Goal: Task Accomplishment & Management: Use online tool/utility

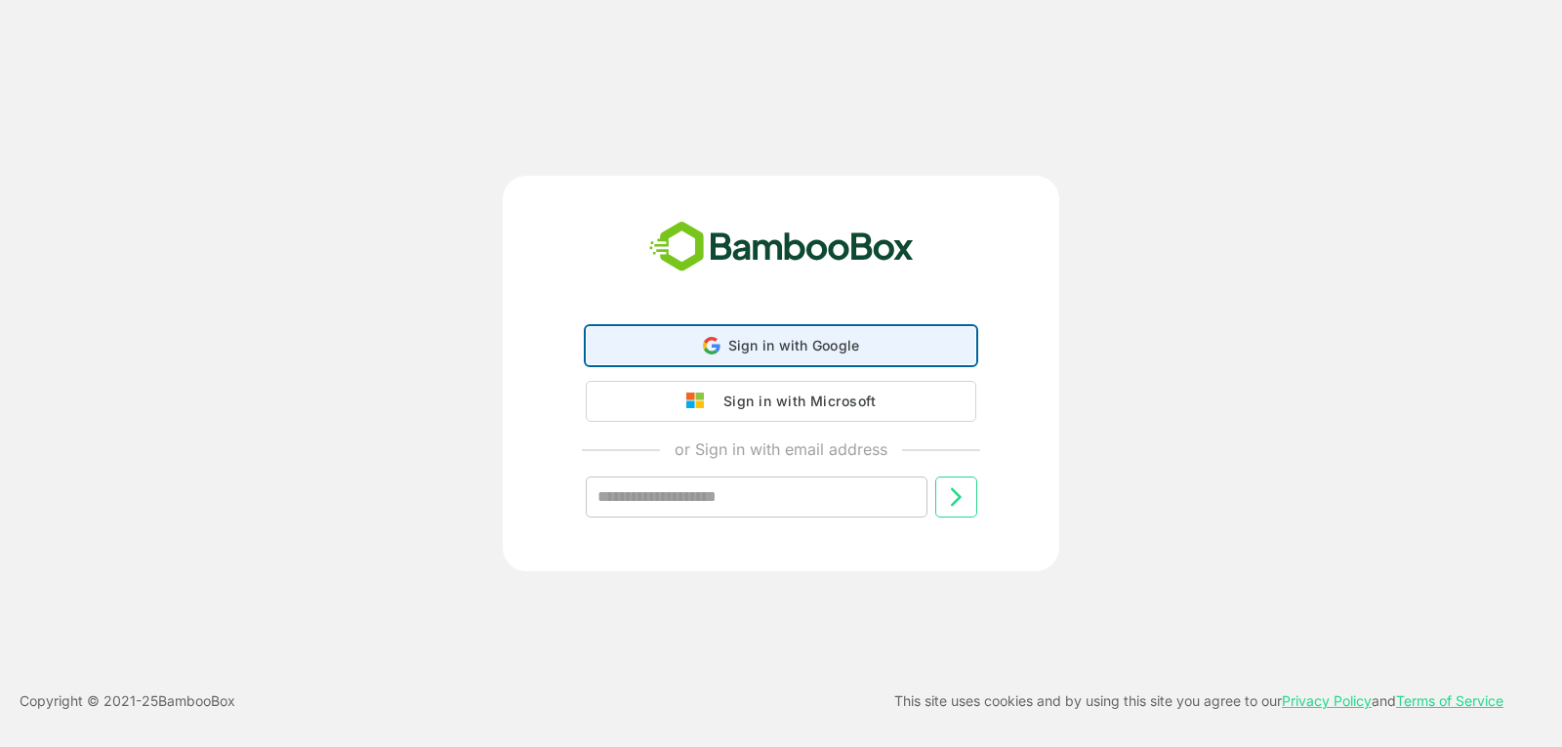
click at [774, 346] on span "Sign in with Google" at bounding box center [794, 345] width 132 height 17
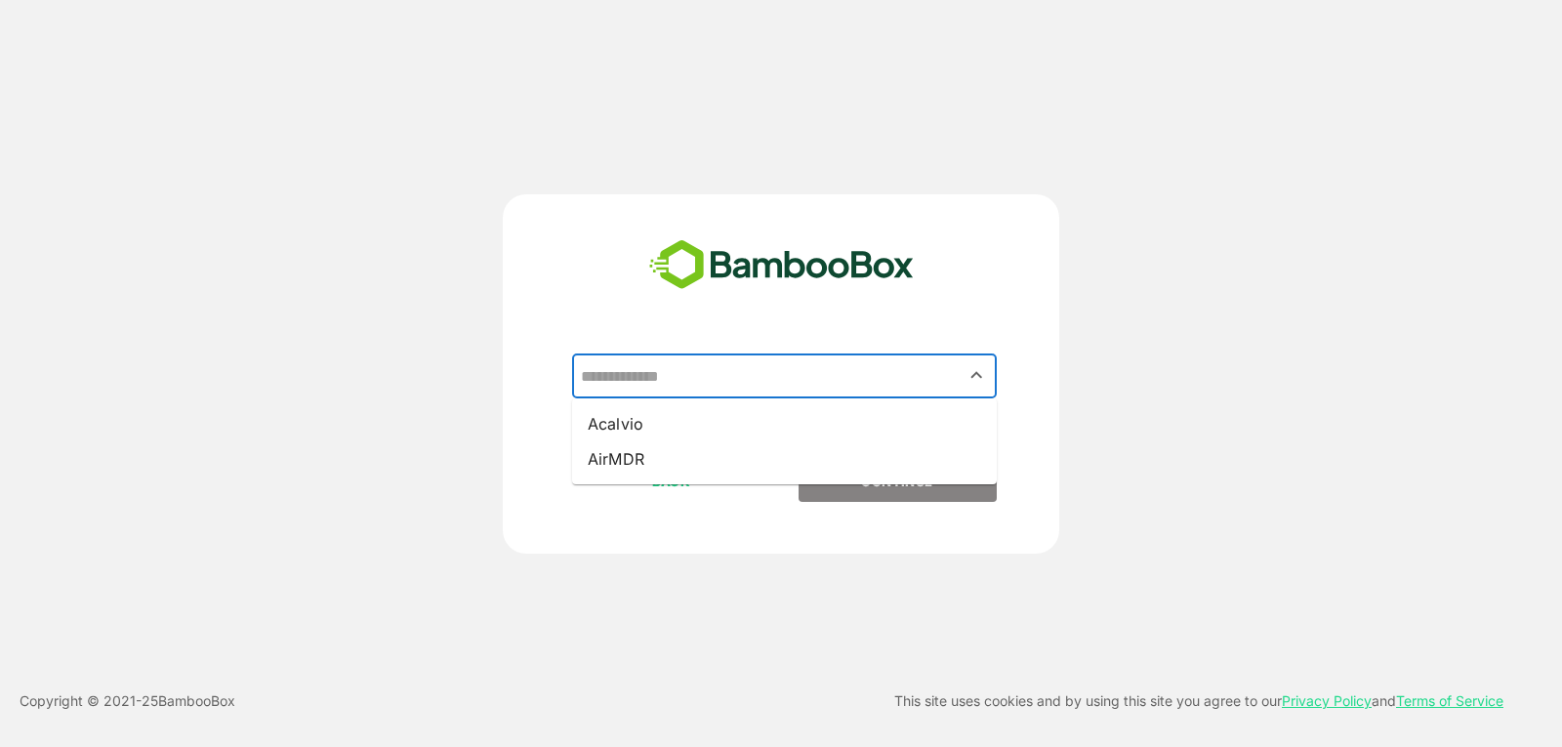
click at [746, 379] on input "text" at bounding box center [784, 375] width 417 height 37
click at [722, 419] on li "Acalvio" at bounding box center [784, 423] width 425 height 35
type input "*******"
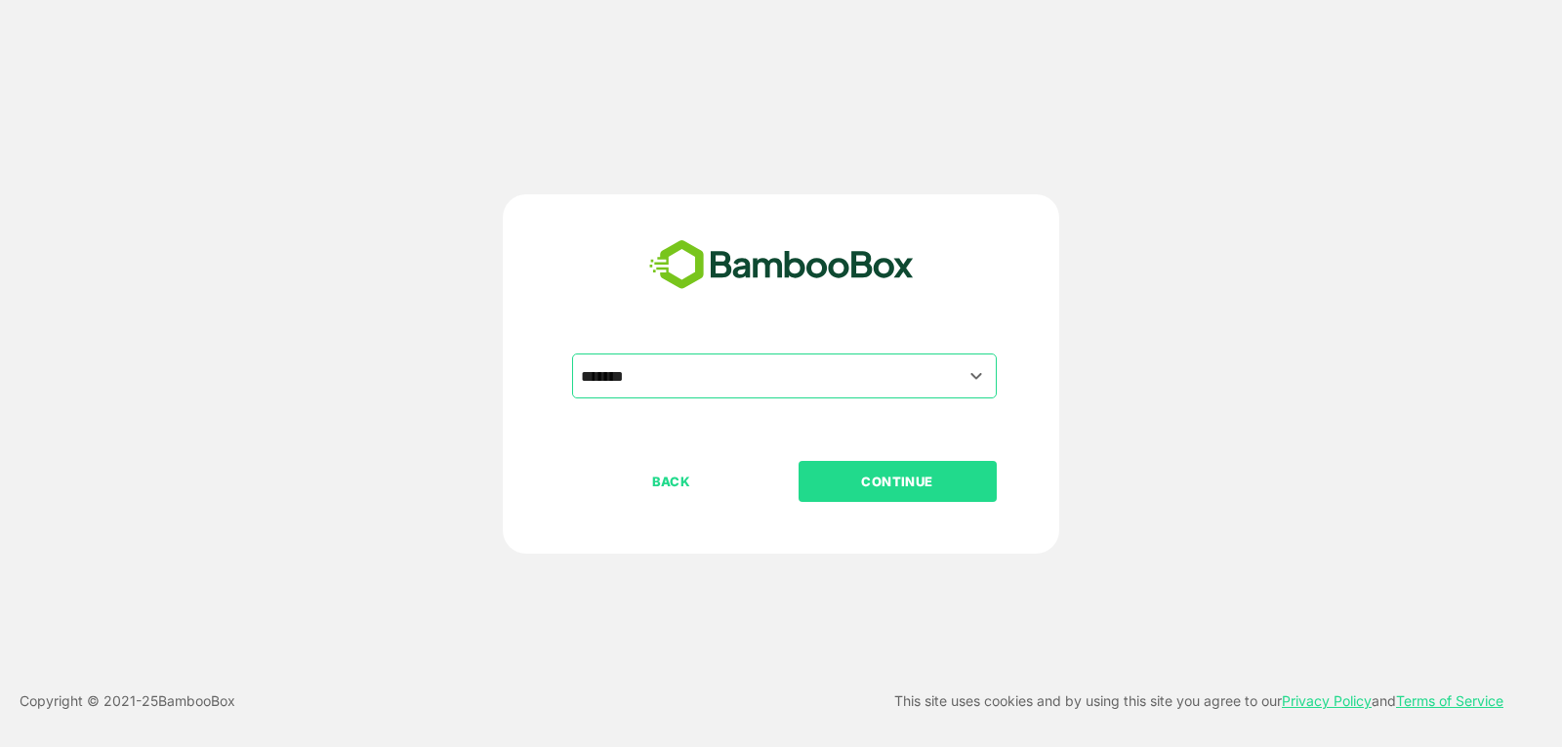
click at [859, 481] on p "CONTINUE" at bounding box center [896, 480] width 195 height 21
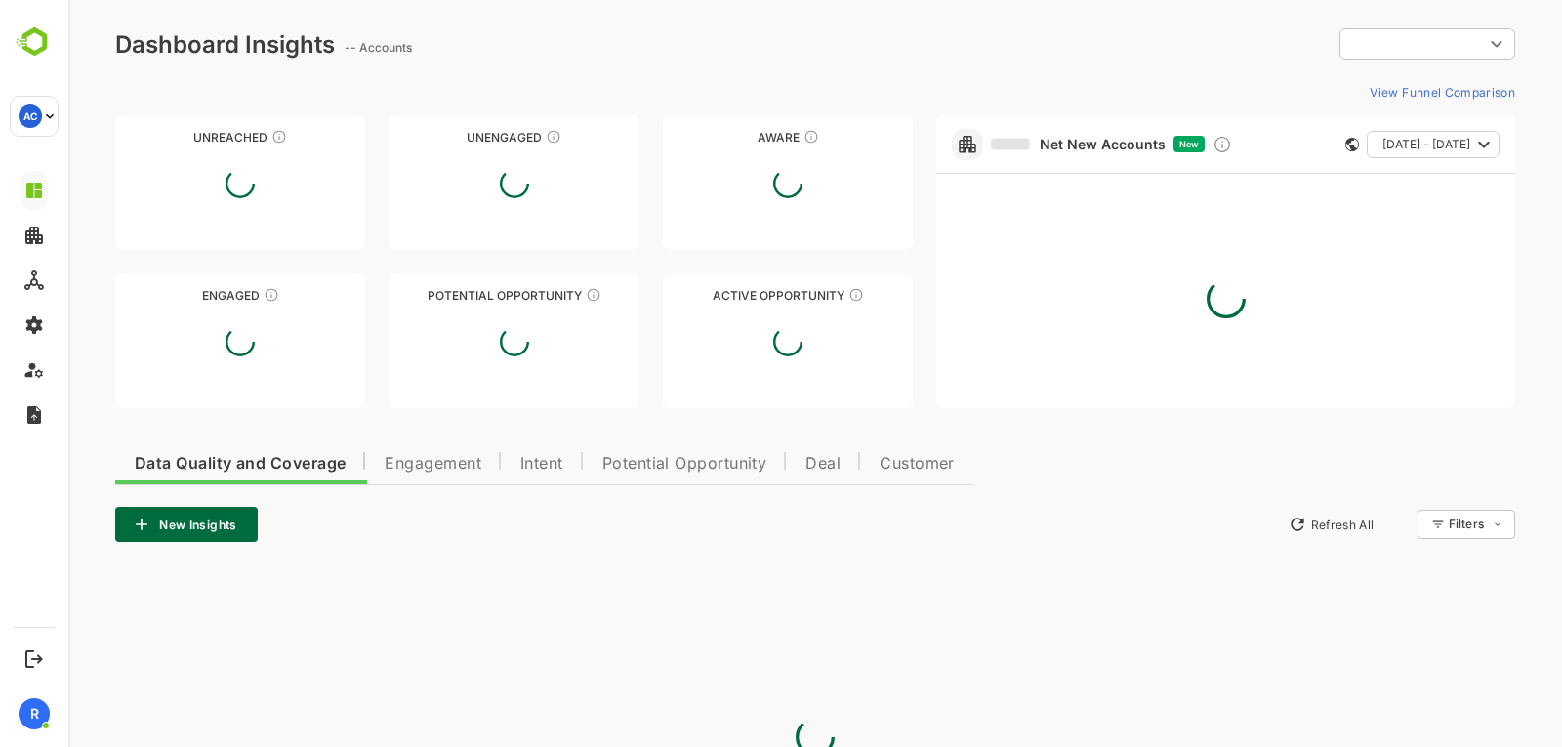
type input "**********"
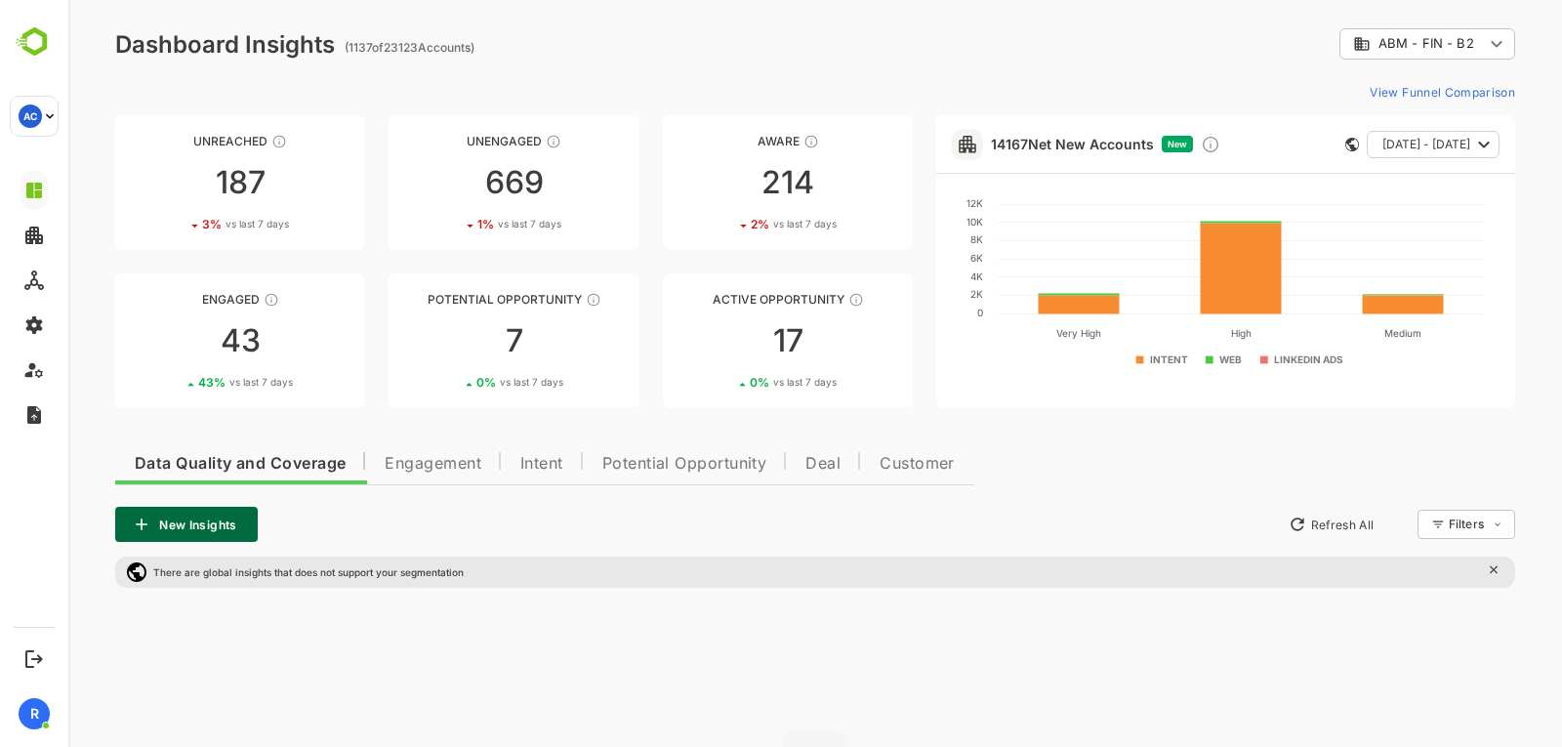
scroll to position [248, 0]
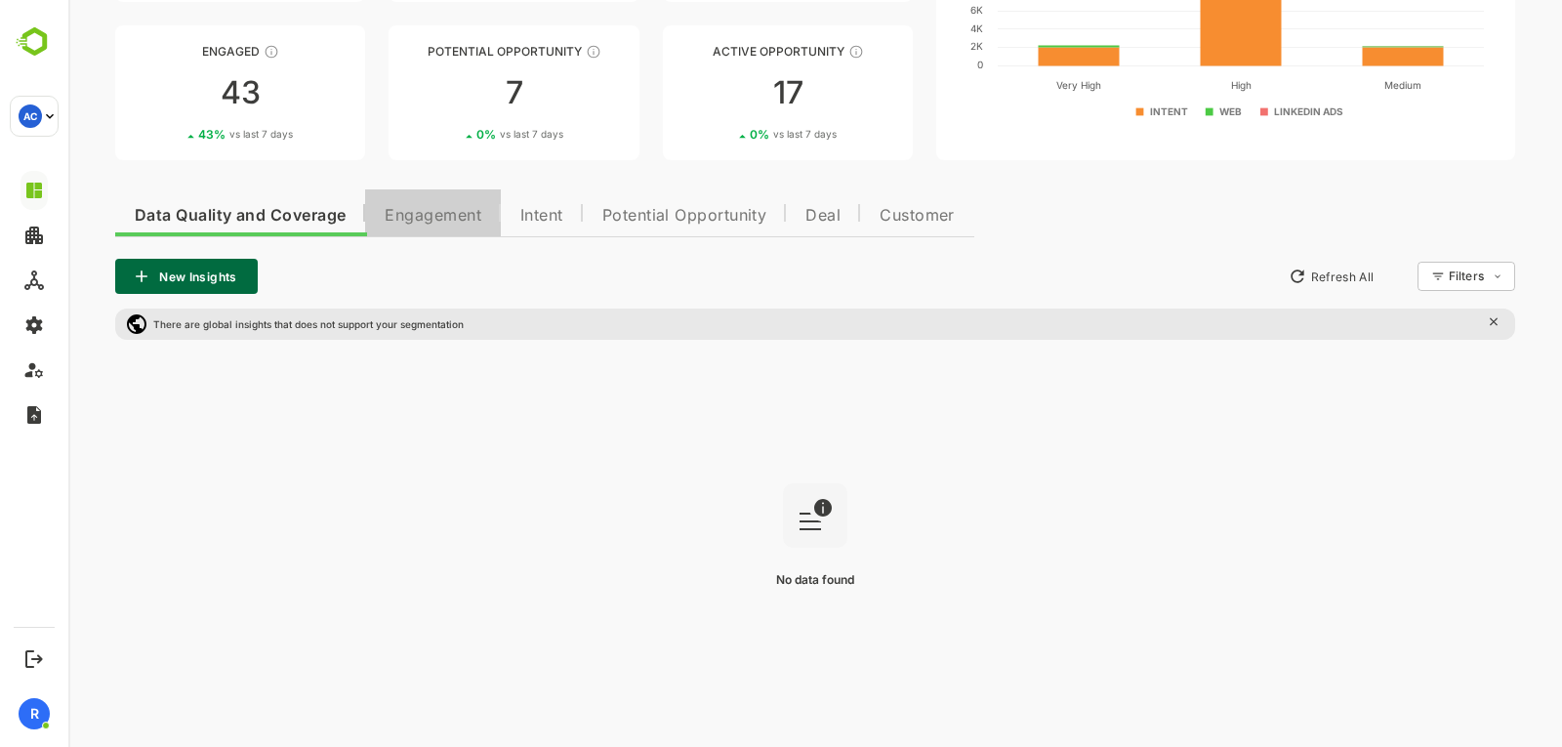
click at [465, 212] on span "Engagement" at bounding box center [433, 216] width 97 height 16
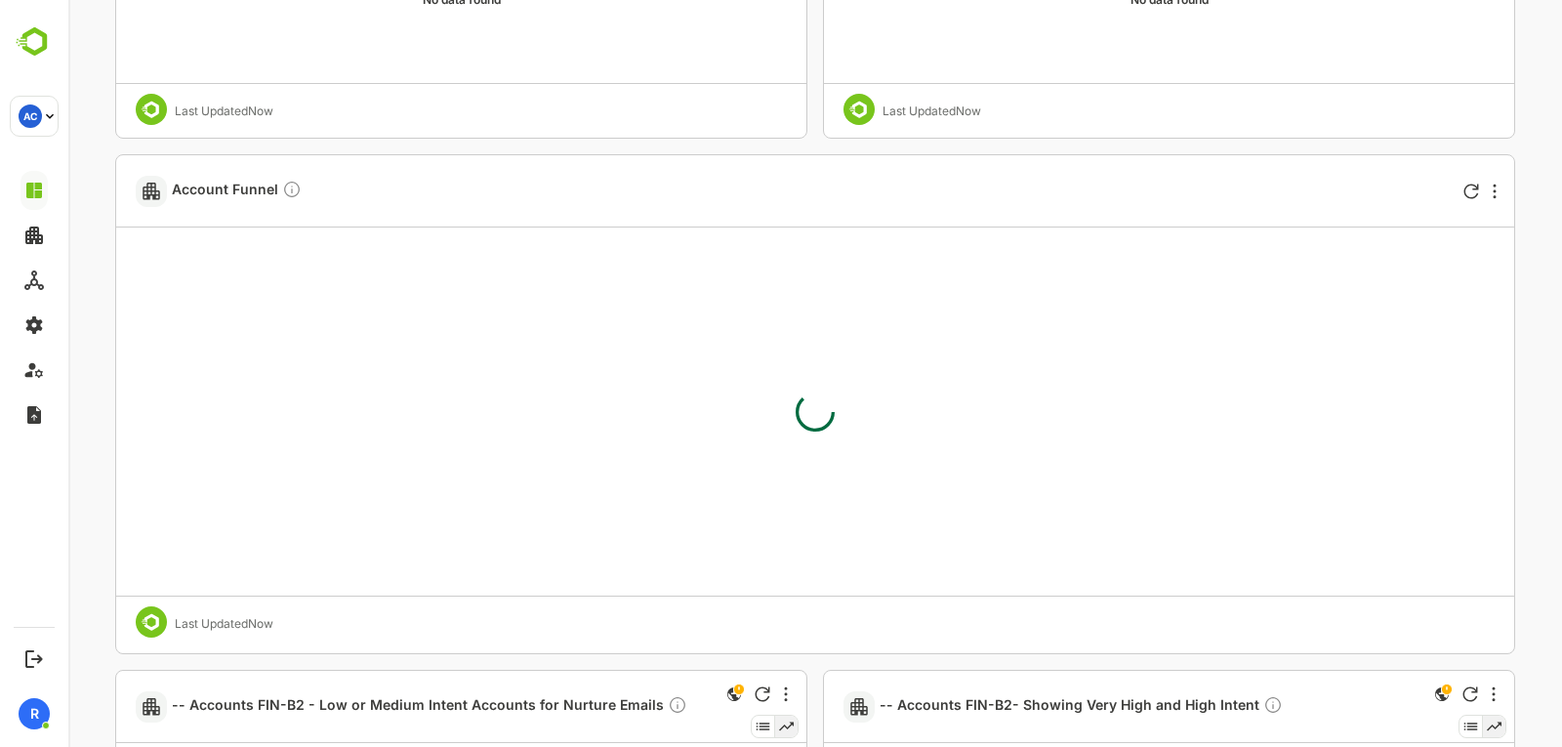
scroll to position [3281, 0]
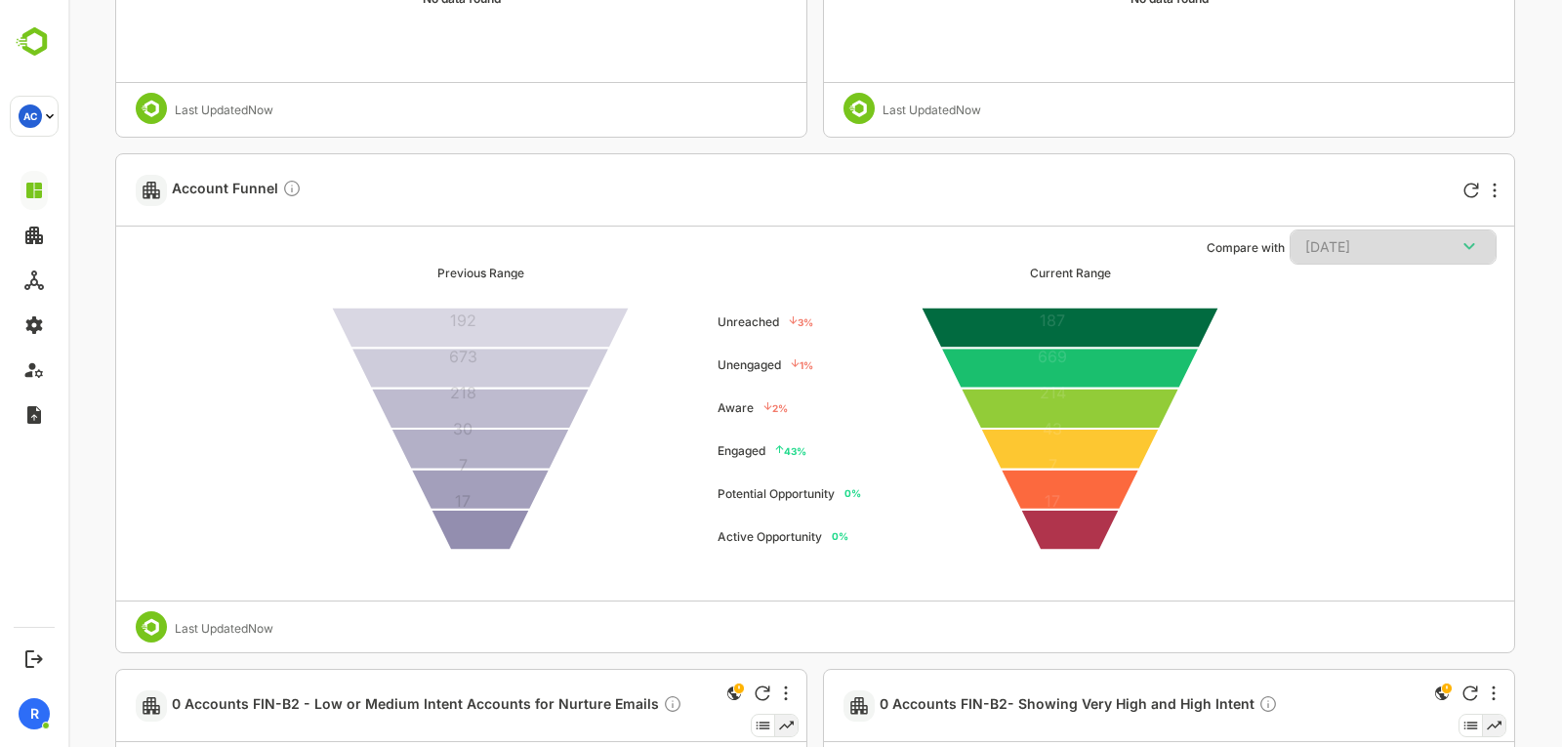
click at [1475, 250] on icon "button" at bounding box center [1468, 245] width 23 height 23
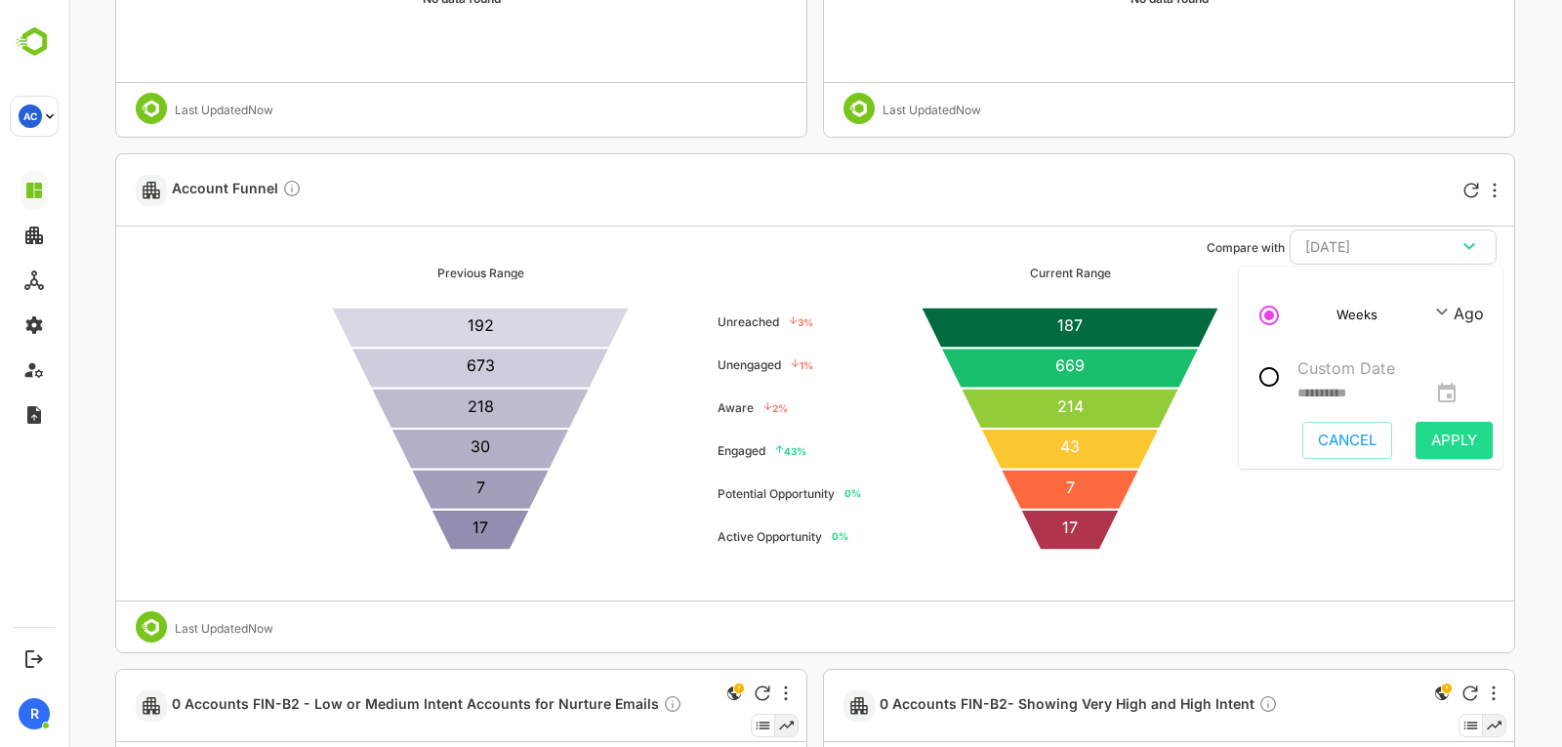
scroll to position [3280, 0]
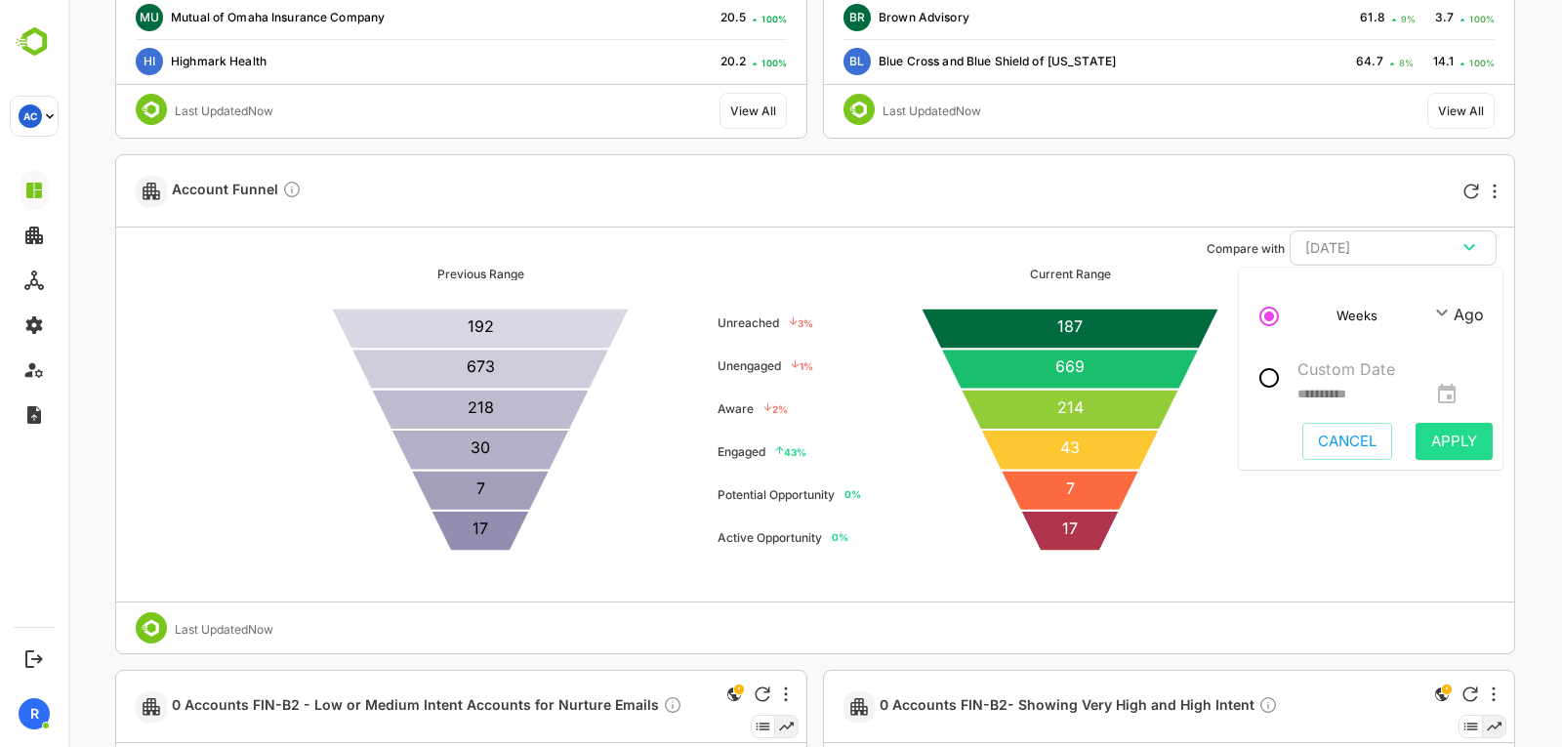
click at [1461, 394] on div at bounding box center [1446, 394] width 29 height 0
click at [1458, 394] on icon "change date" at bounding box center [1446, 394] width 23 height 23
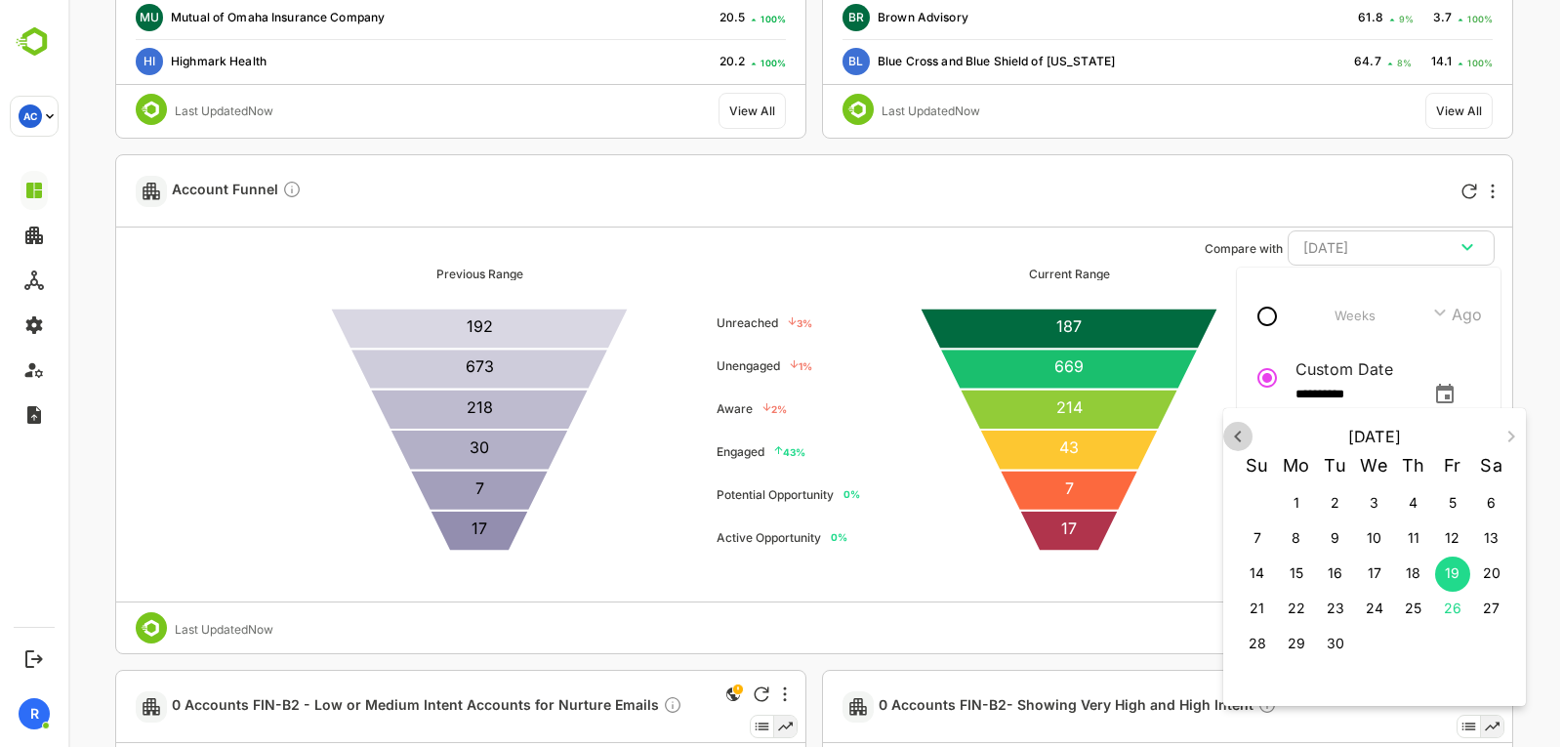
click at [1243, 447] on icon "button" at bounding box center [1237, 436] width 23 height 23
click at [1450, 504] on p "1" at bounding box center [1453, 503] width 6 height 20
type input "**********"
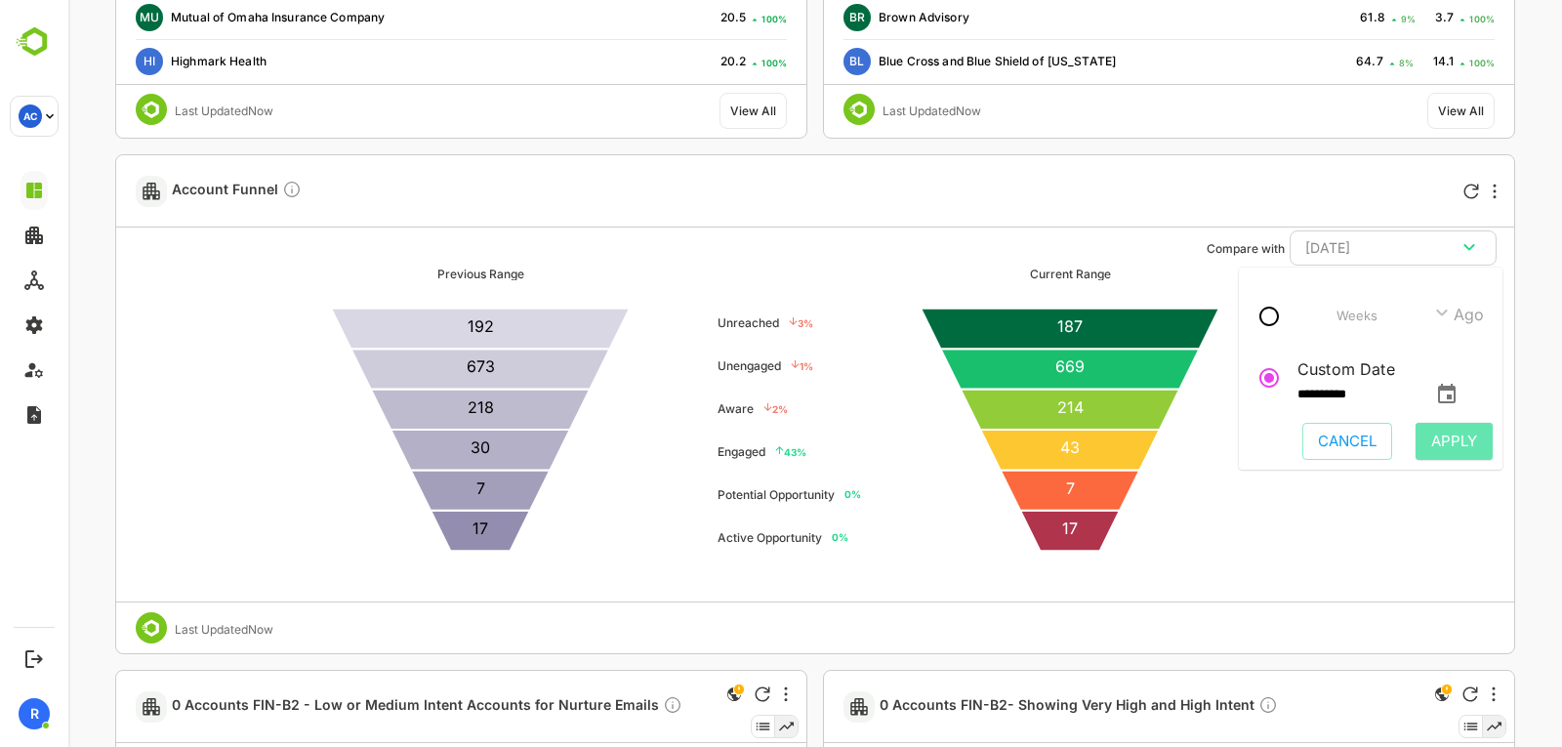
click at [1441, 454] on span "Apply" at bounding box center [1454, 441] width 46 height 25
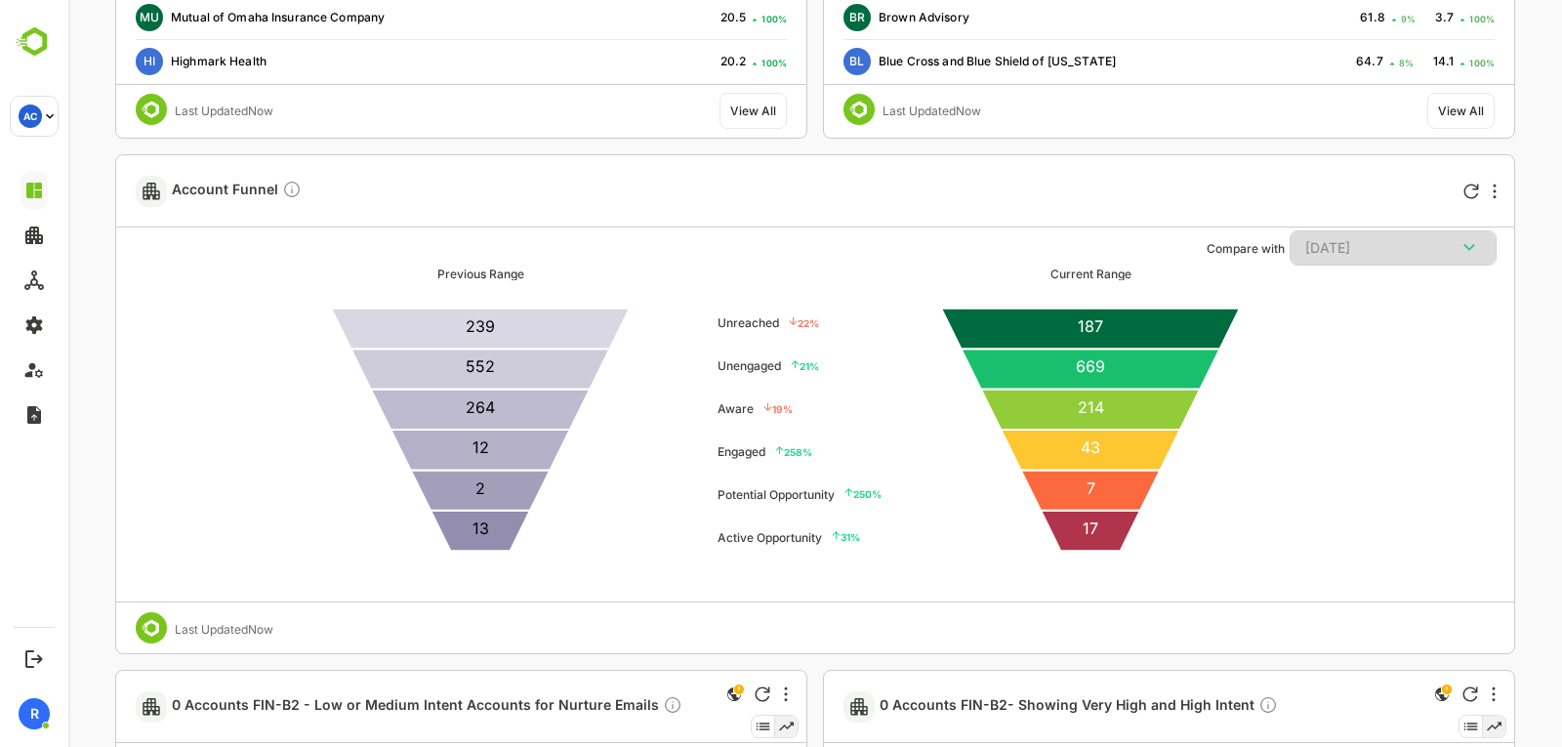
click at [1386, 254] on div "[DATE]" at bounding box center [1393, 247] width 176 height 25
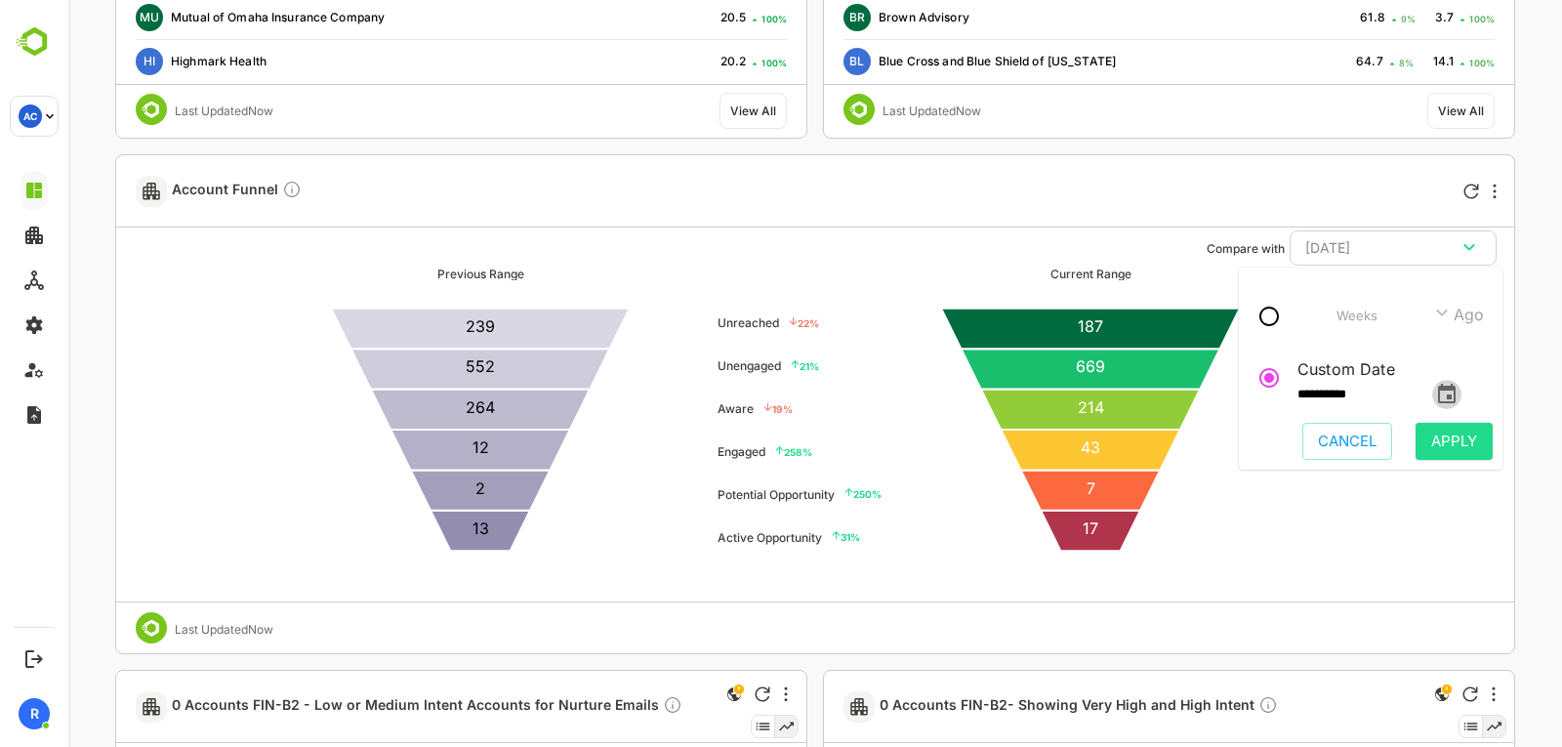
click at [1458, 386] on icon "change date" at bounding box center [1446, 394] width 23 height 23
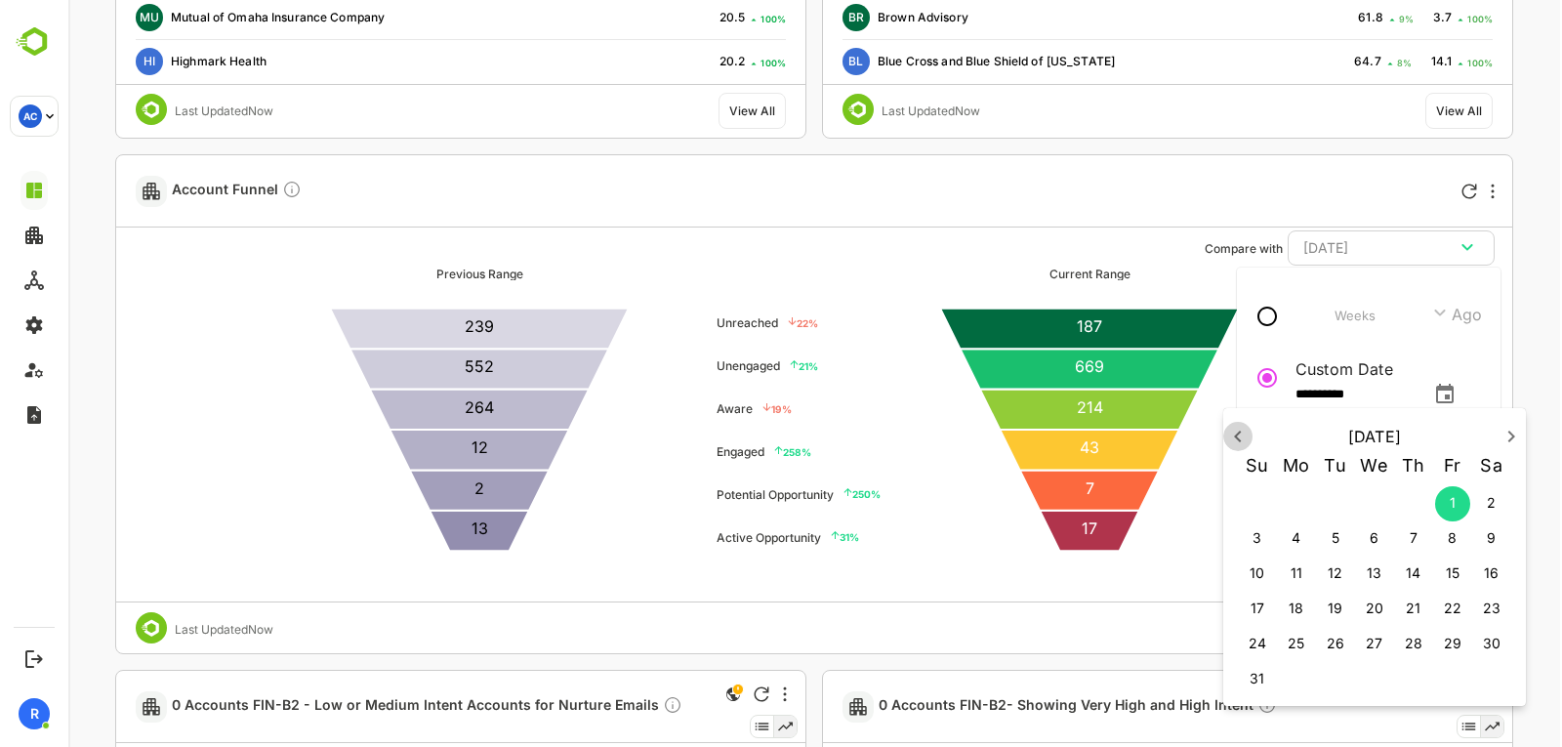
click at [1230, 436] on icon "button" at bounding box center [1237, 436] width 23 height 23
click at [1408, 633] on button "31" at bounding box center [1413, 644] width 35 height 35
type input "**********"
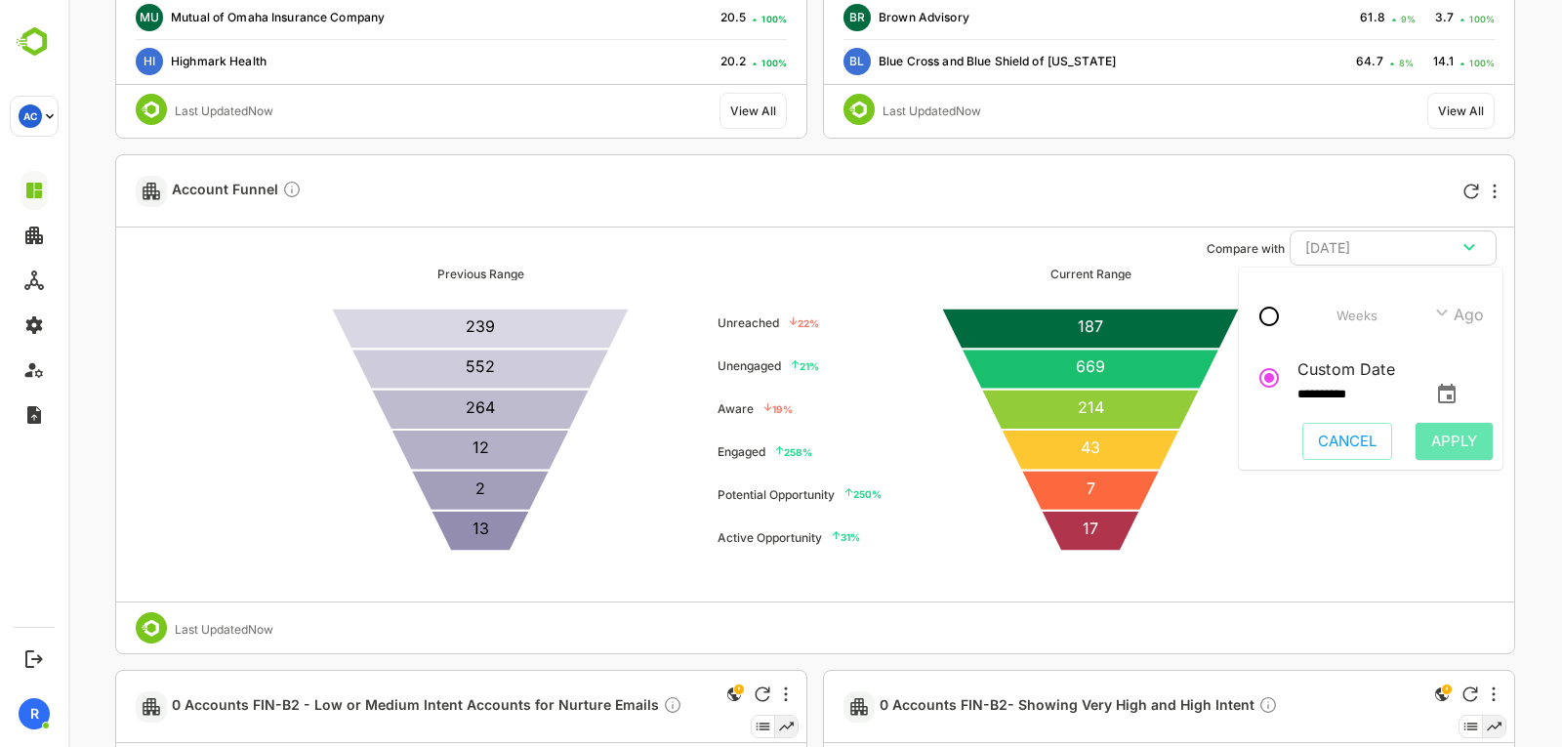
click at [1446, 456] on button "Apply" at bounding box center [1453, 441] width 77 height 37
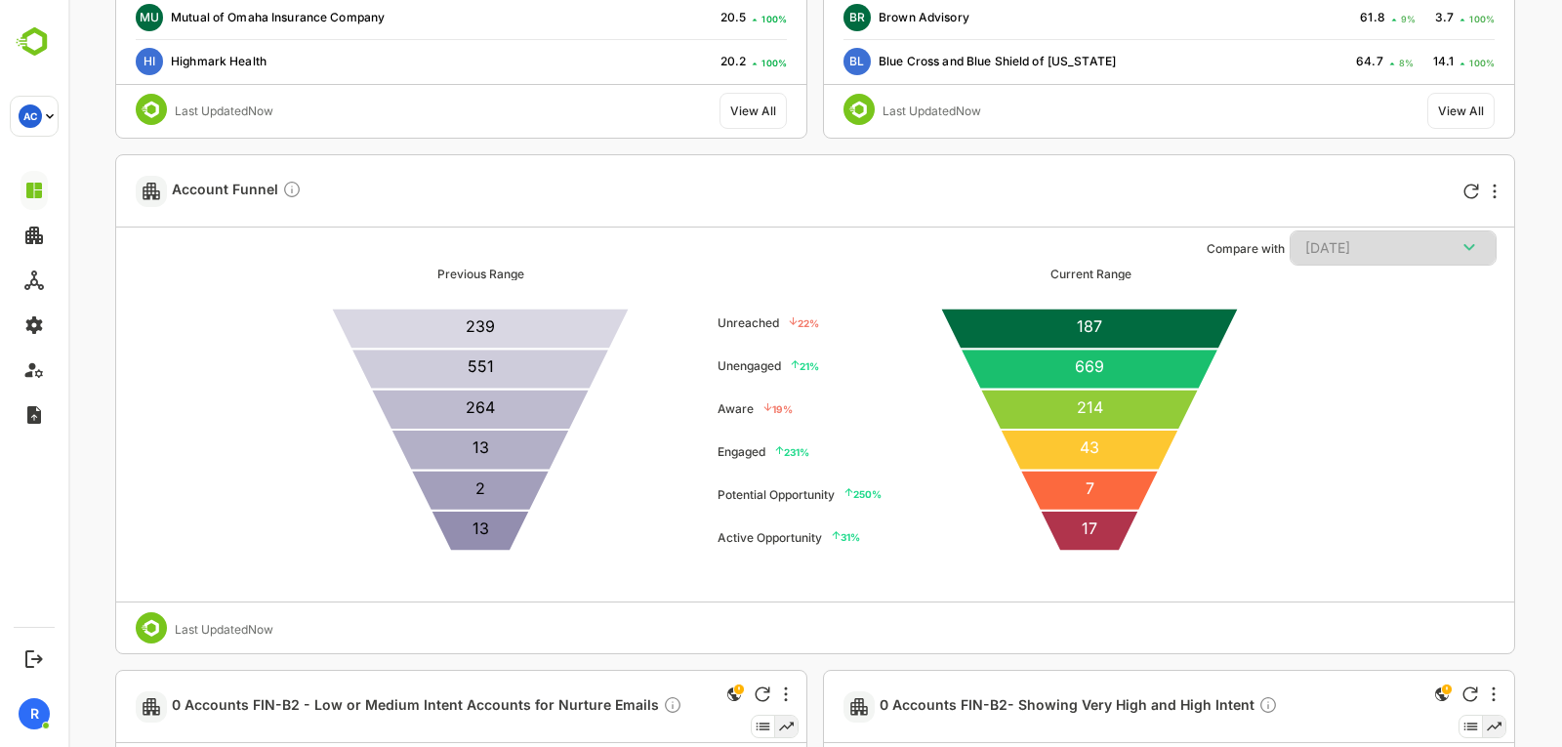
click at [1424, 240] on div "[DATE]" at bounding box center [1393, 247] width 176 height 25
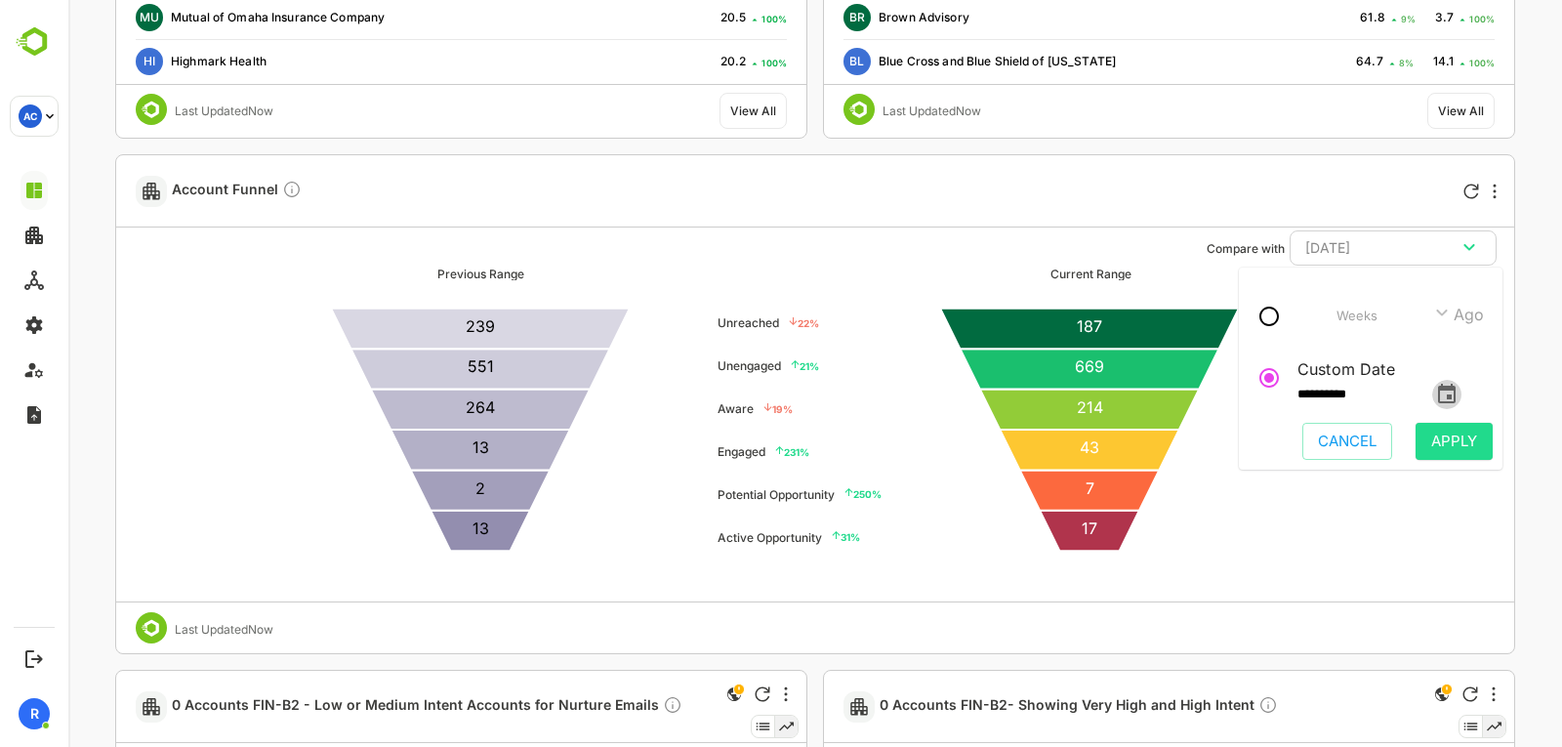
click at [1458, 399] on icon "change date" at bounding box center [1446, 394] width 23 height 23
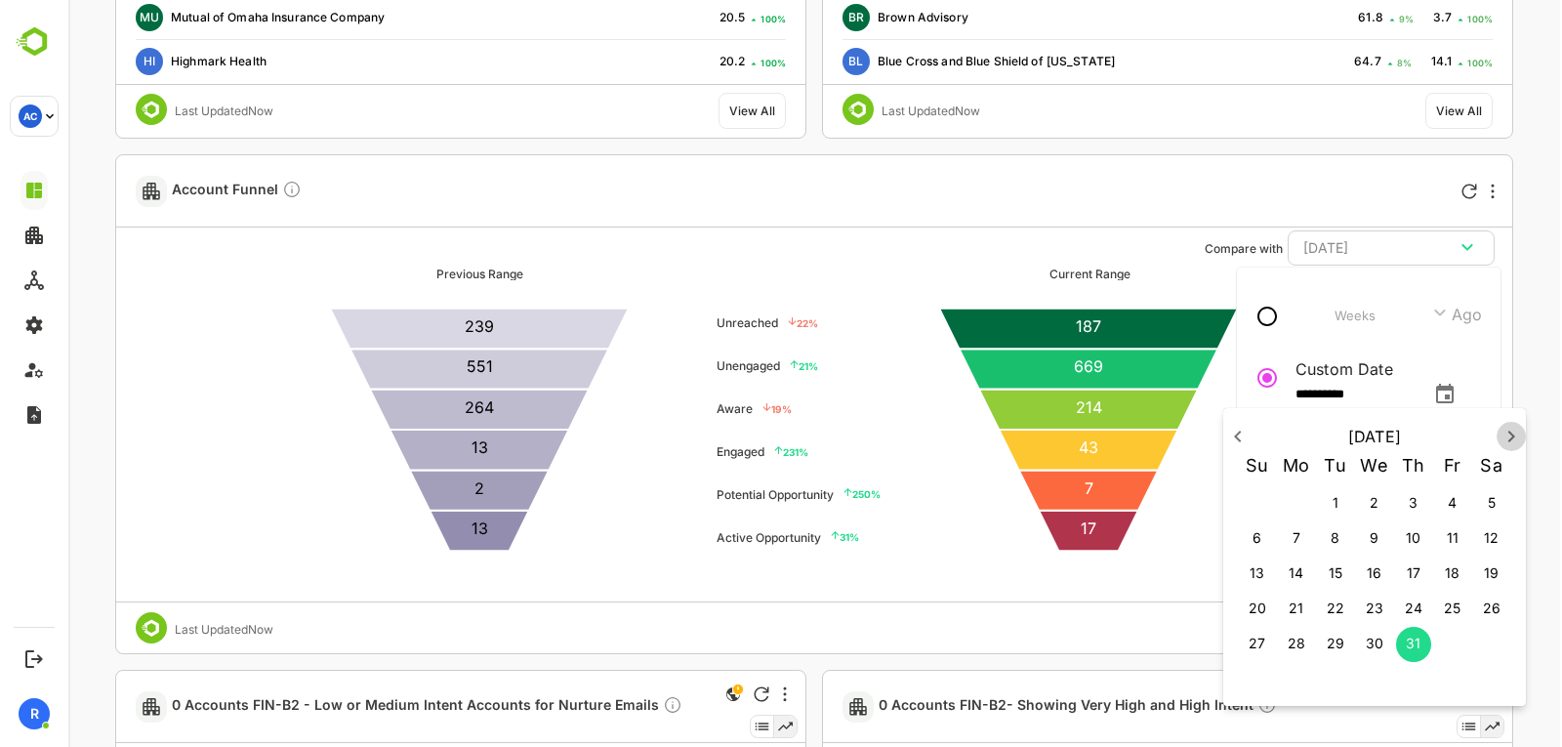
click at [1509, 438] on icon "button" at bounding box center [1510, 436] width 23 height 23
click at [1452, 496] on p "1" at bounding box center [1453, 503] width 6 height 20
type input "**********"
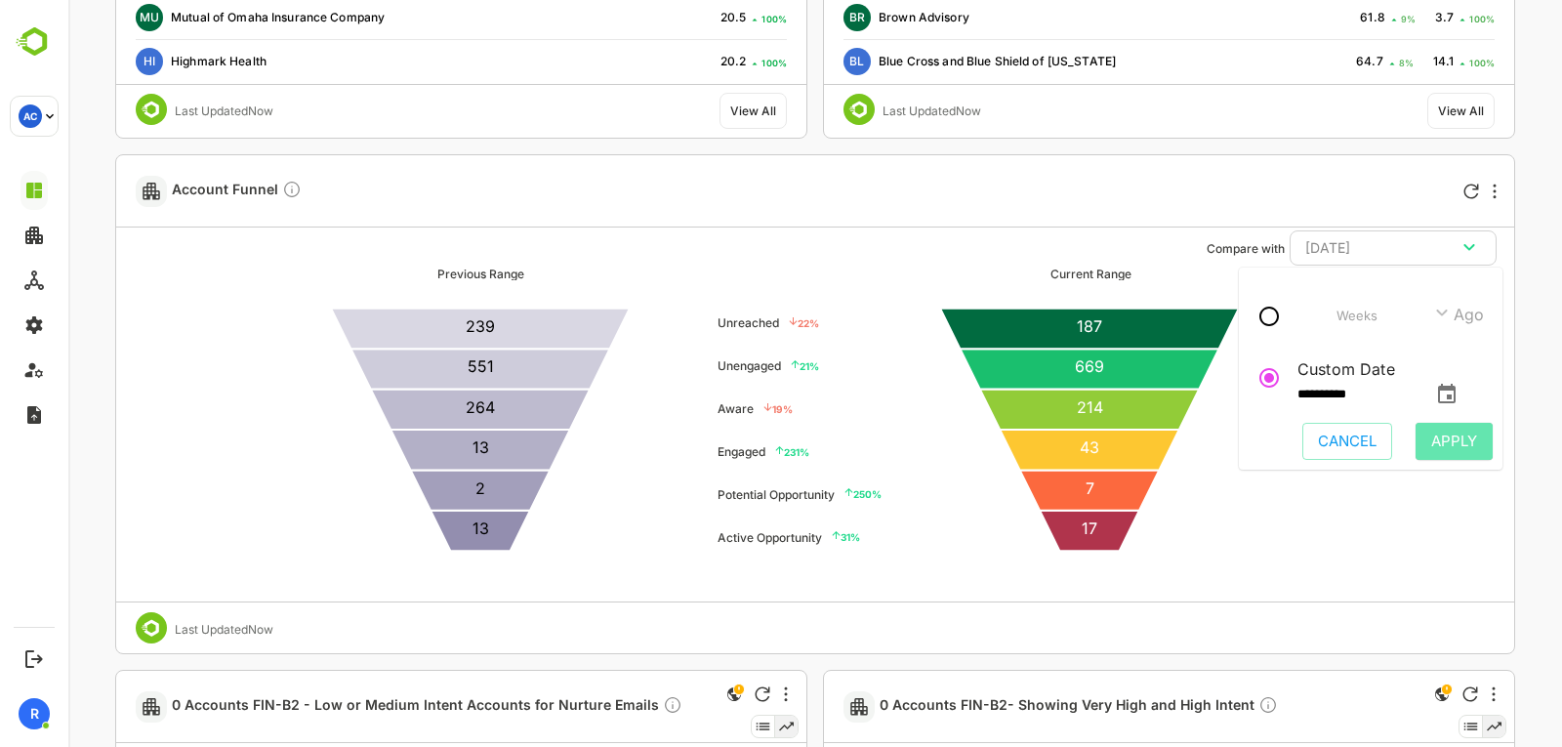
click at [1462, 430] on span "Apply" at bounding box center [1454, 441] width 46 height 25
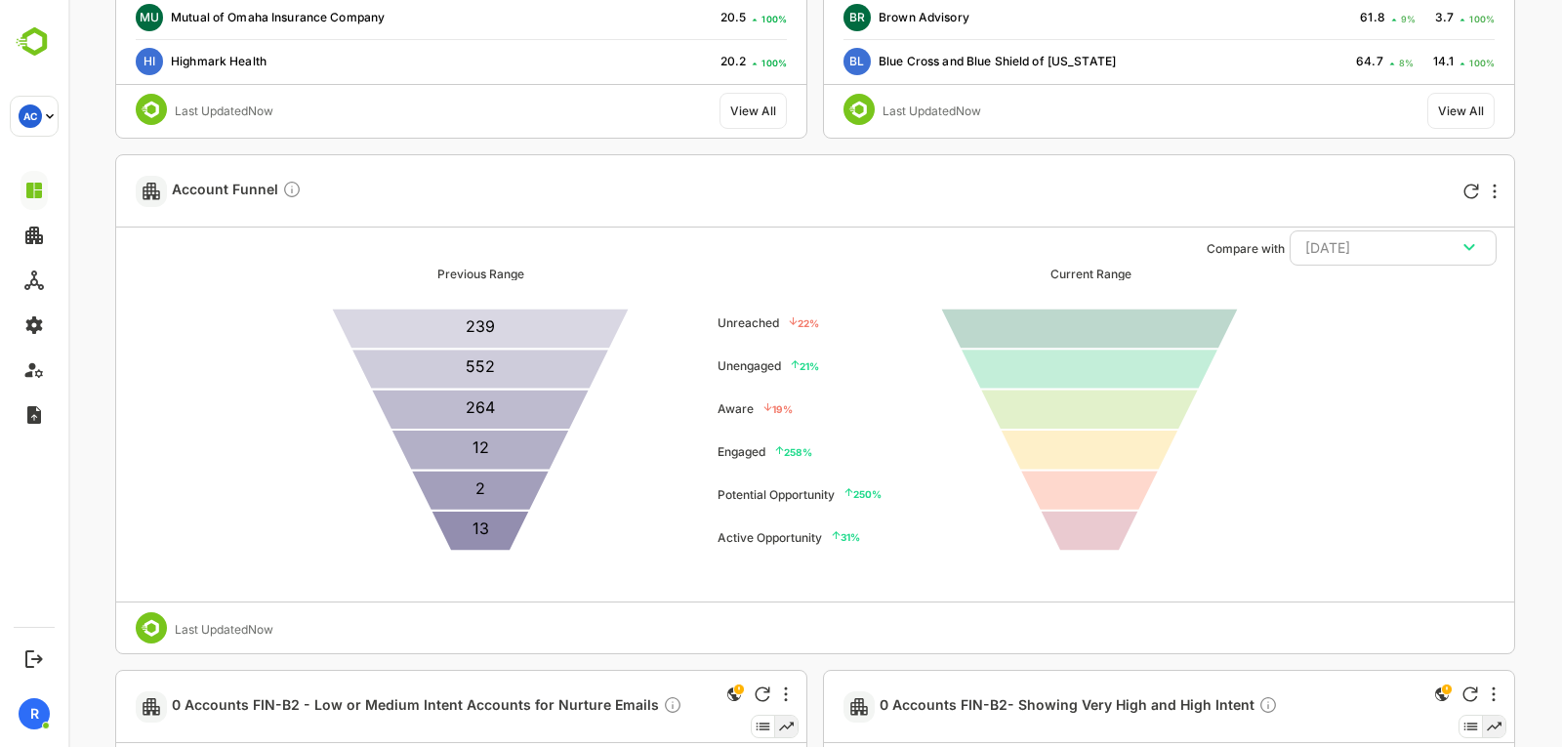
click at [1476, 507] on div "Previous Range 13 2 12 264 552 239 22 % Unreached 21 % Unengaged 19 % Aware 258…" at bounding box center [815, 433] width 1388 height 334
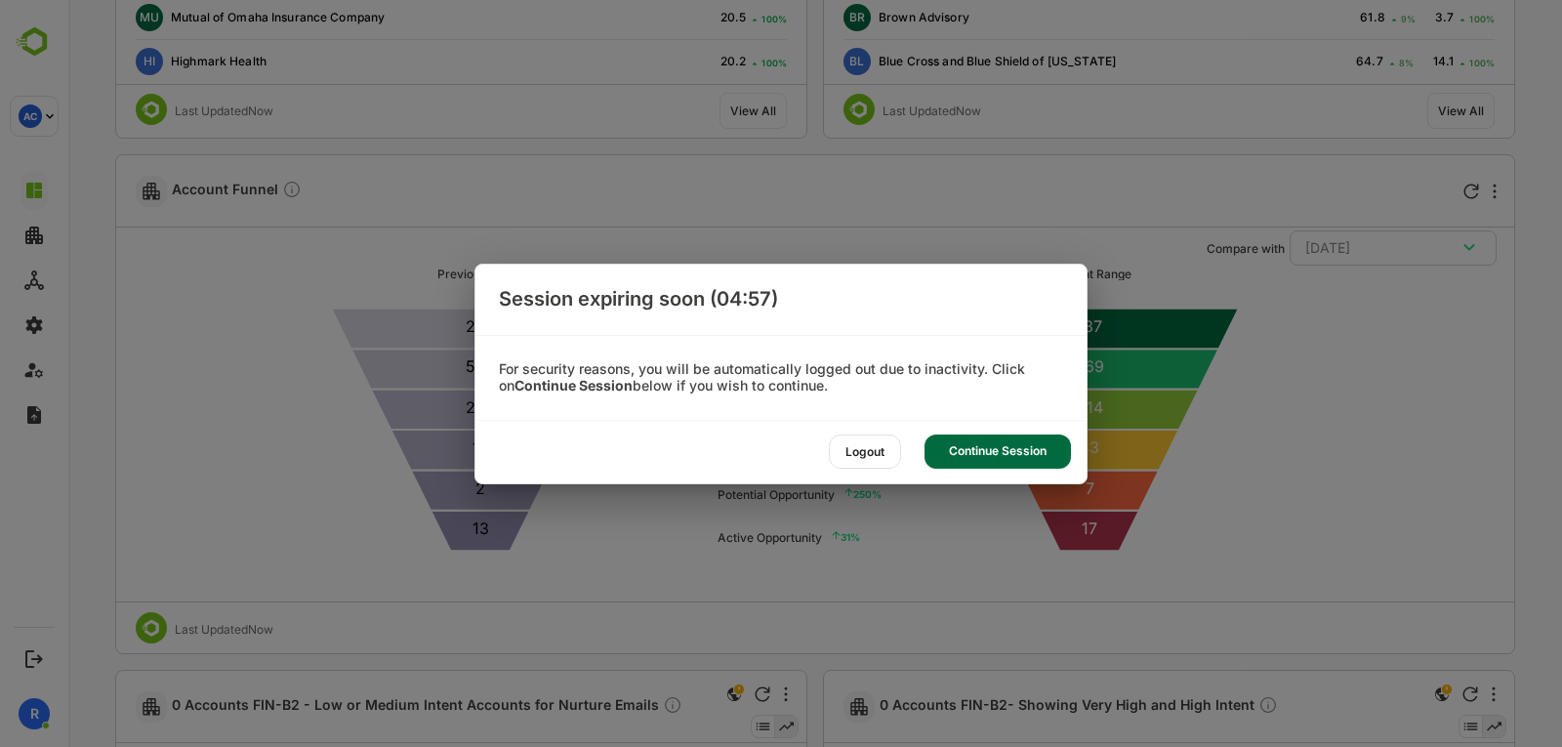
click at [977, 449] on div "Continue Session" at bounding box center [997, 451] width 146 height 34
